Goal: Task Accomplishment & Management: Complete application form

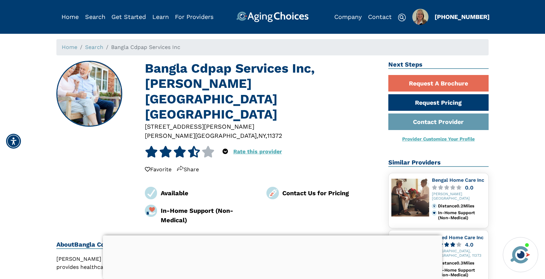
click at [267, 131] on div "11372" at bounding box center [274, 135] width 15 height 9
copy div "11372"
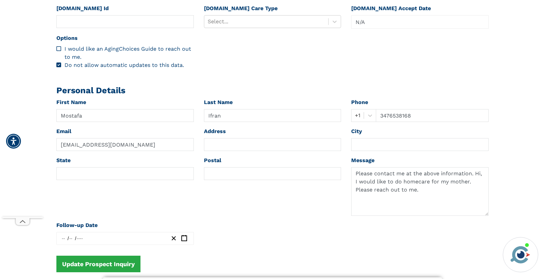
scroll to position [196, 0]
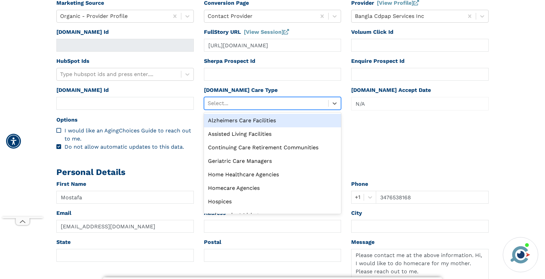
click at [252, 105] on div at bounding box center [265, 103] width 117 height 9
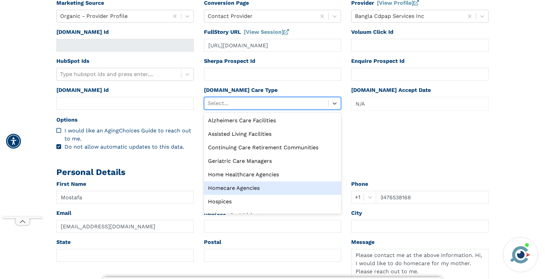
click at [233, 188] on div "Homecare Agencies" at bounding box center [272, 187] width 137 height 13
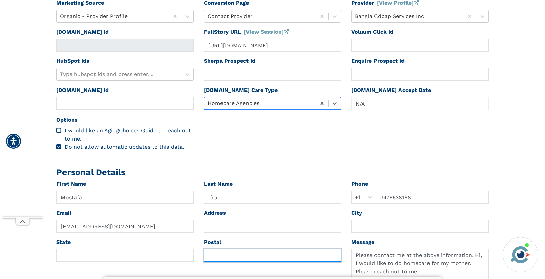
click at [214, 257] on input "text" at bounding box center [272, 255] width 137 height 13
paste input "11372"
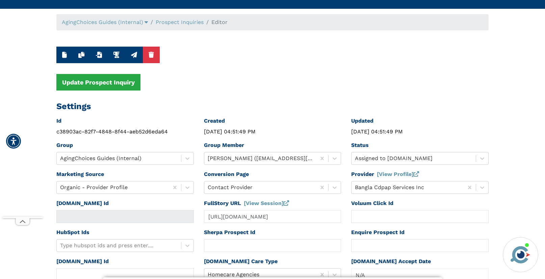
scroll to position [0, 0]
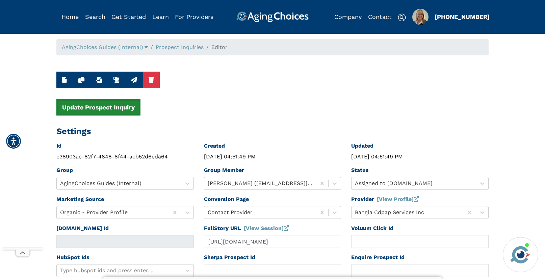
type input "11372"
click at [89, 104] on button "Update Prospect Inquiry" at bounding box center [98, 107] width 84 height 17
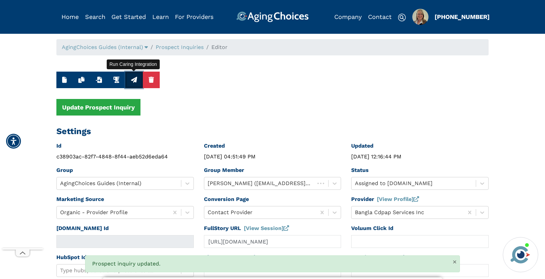
click at [135, 81] on icon "button" at bounding box center [134, 80] width 6 height 6
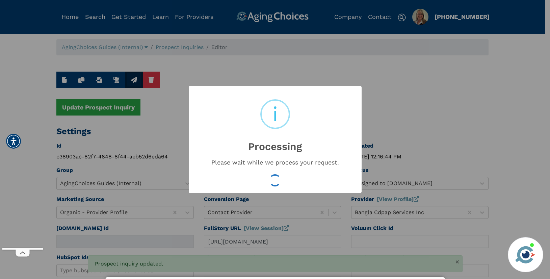
type input "16589259"
type input "[DATE] 12:16:47 PM"
